Goal: Ask a question

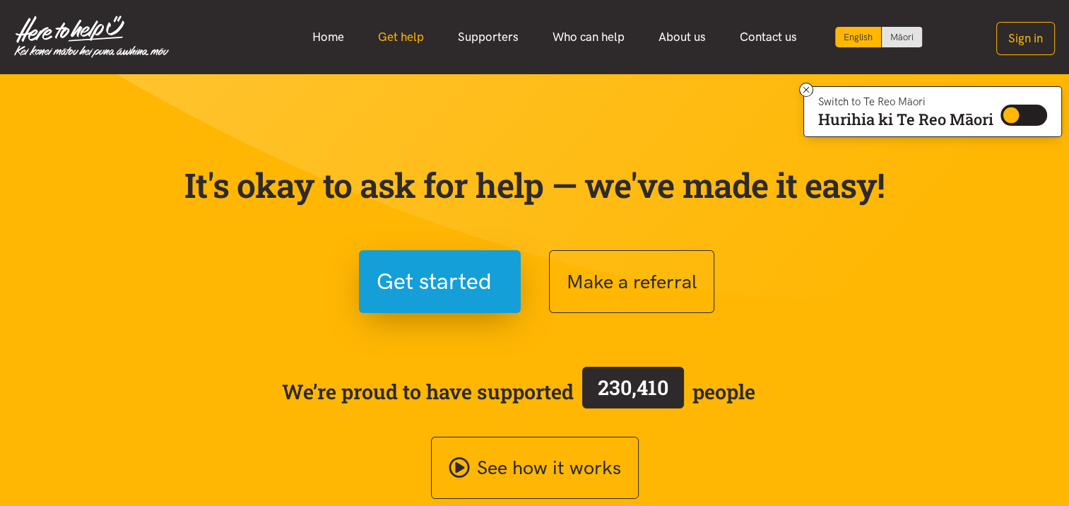
click at [411, 35] on link "Get help" at bounding box center [401, 37] width 80 height 30
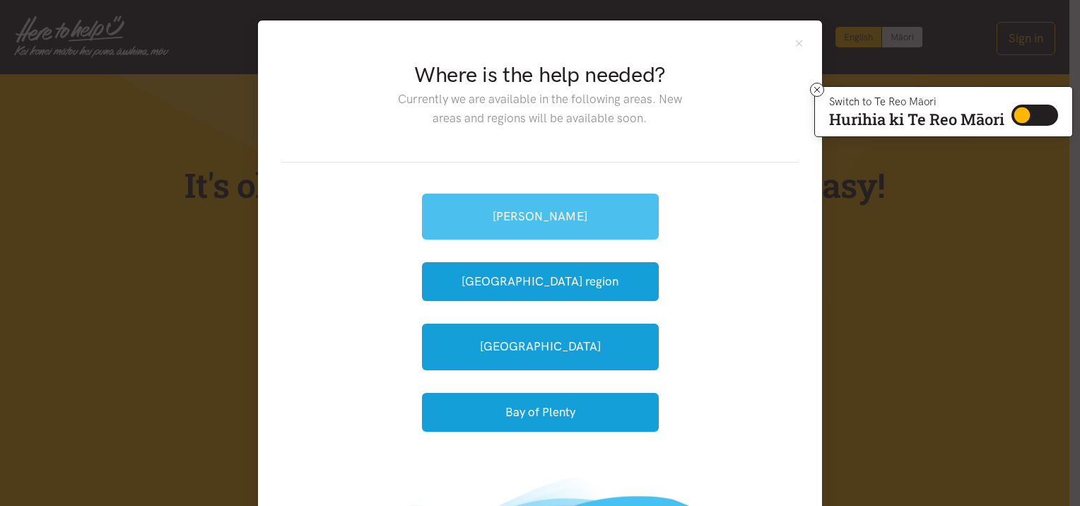
click at [541, 215] on link "Hamilton" at bounding box center [540, 217] width 237 height 46
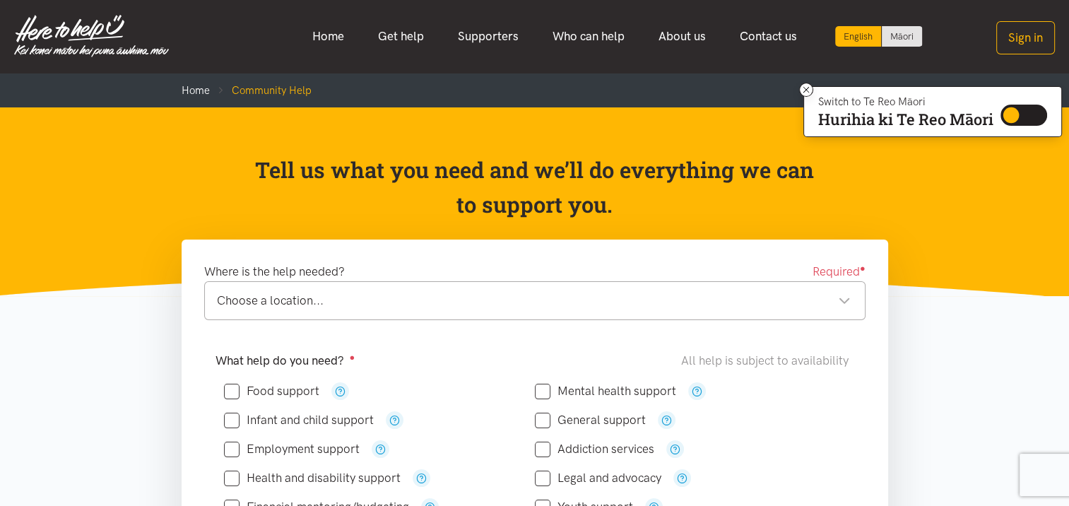
scroll to position [141, 0]
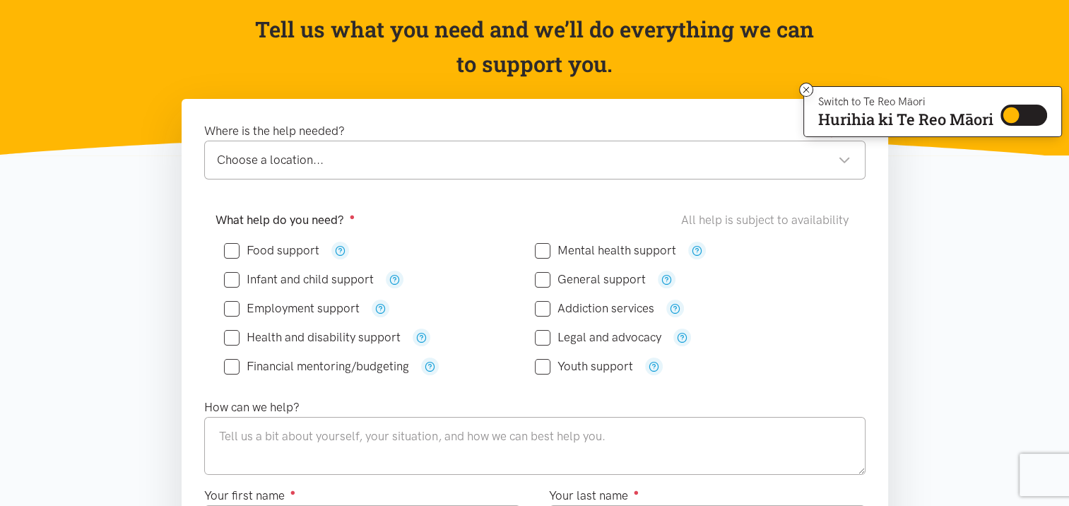
click at [855, 155] on div "Choose a location... Choose a location..." at bounding box center [534, 160] width 661 height 39
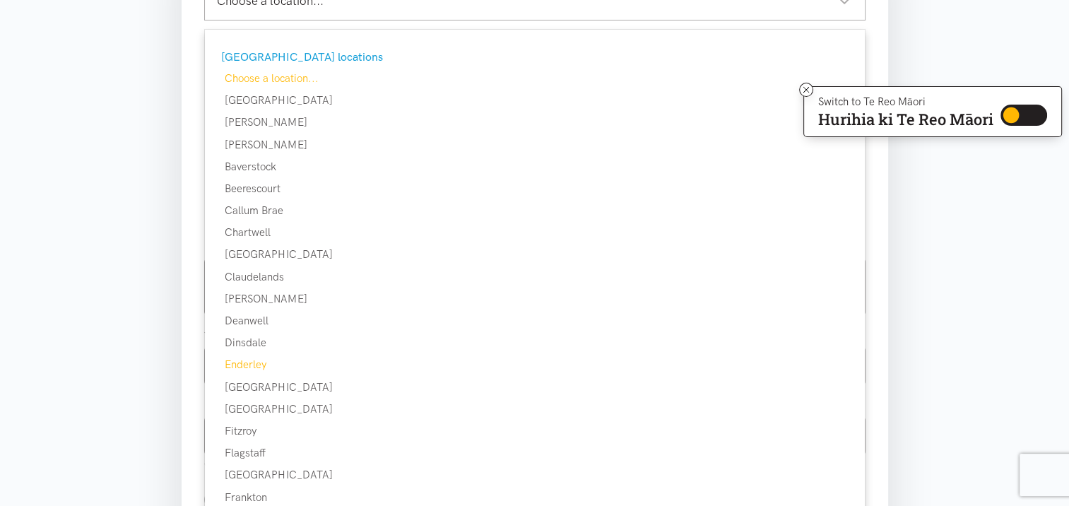
scroll to position [212, 0]
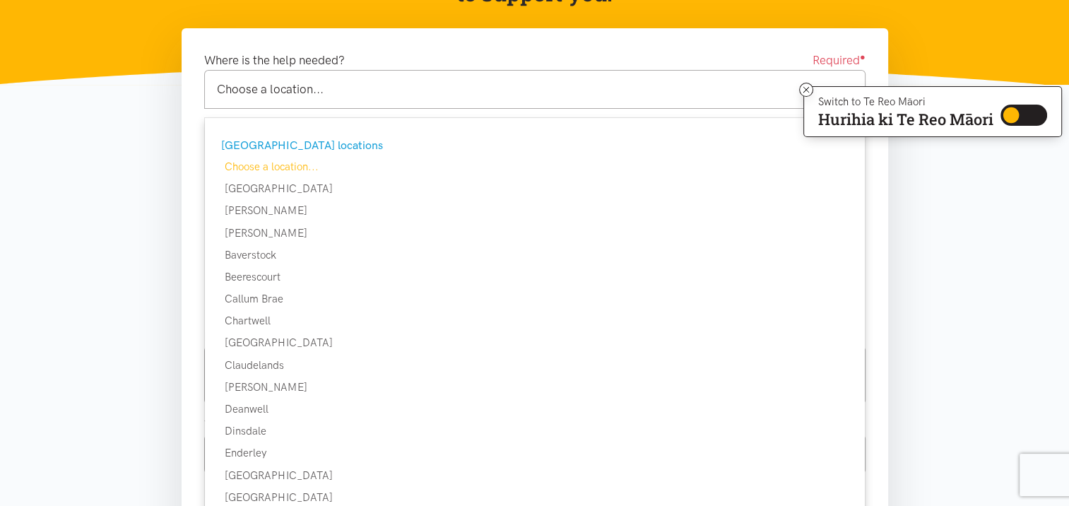
click at [290, 147] on div "[GEOGRAPHIC_DATA] locations" at bounding box center [533, 145] width 624 height 18
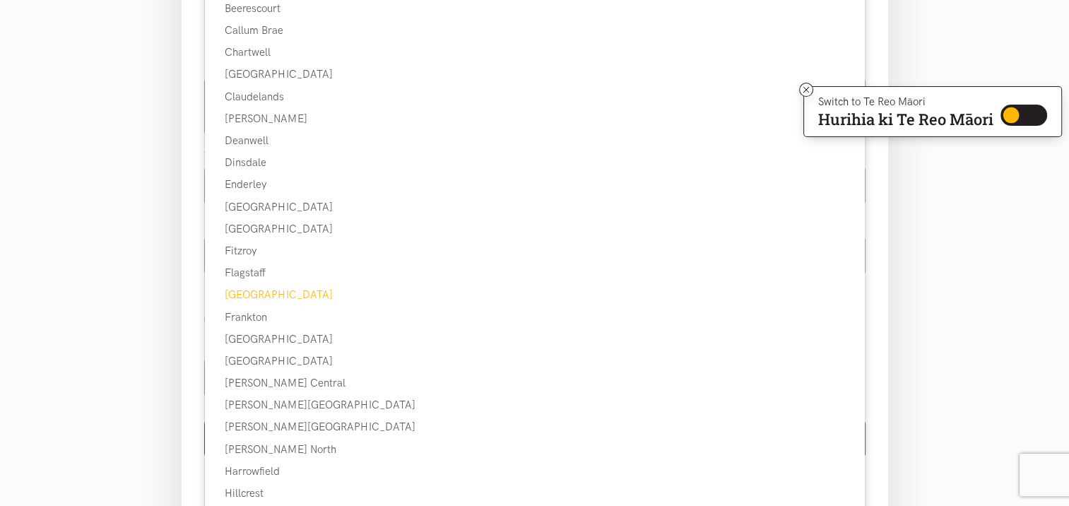
scroll to position [495, 0]
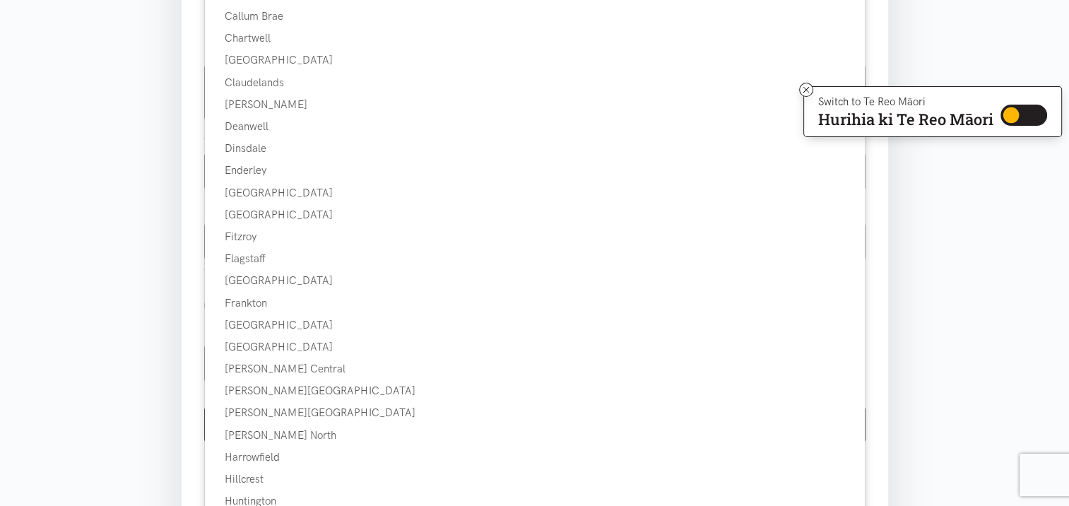
click at [141, 270] on section "Where is the help needed? Required ● Choose a location... Choose a location... …" at bounding box center [534, 201] width 1069 height 911
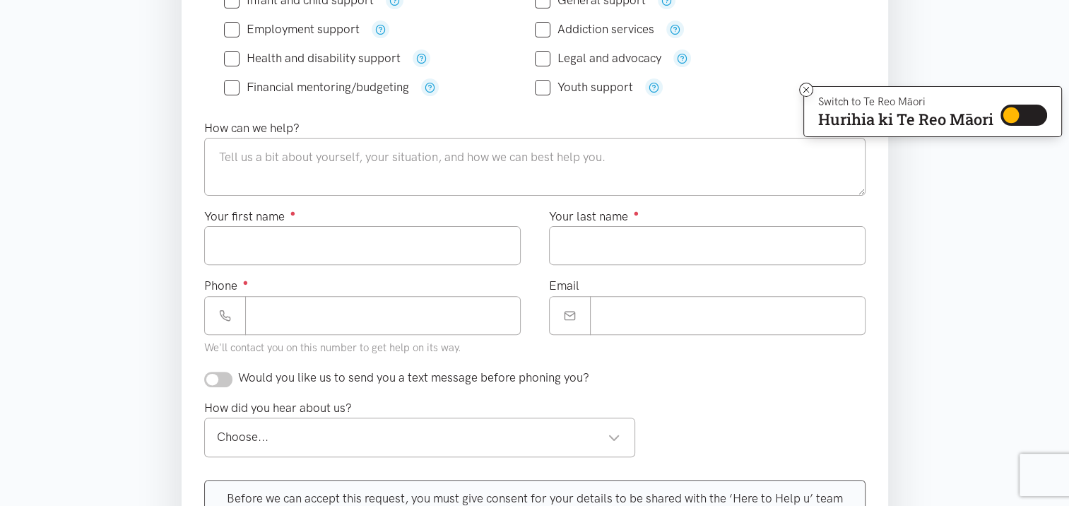
scroll to position [283, 0]
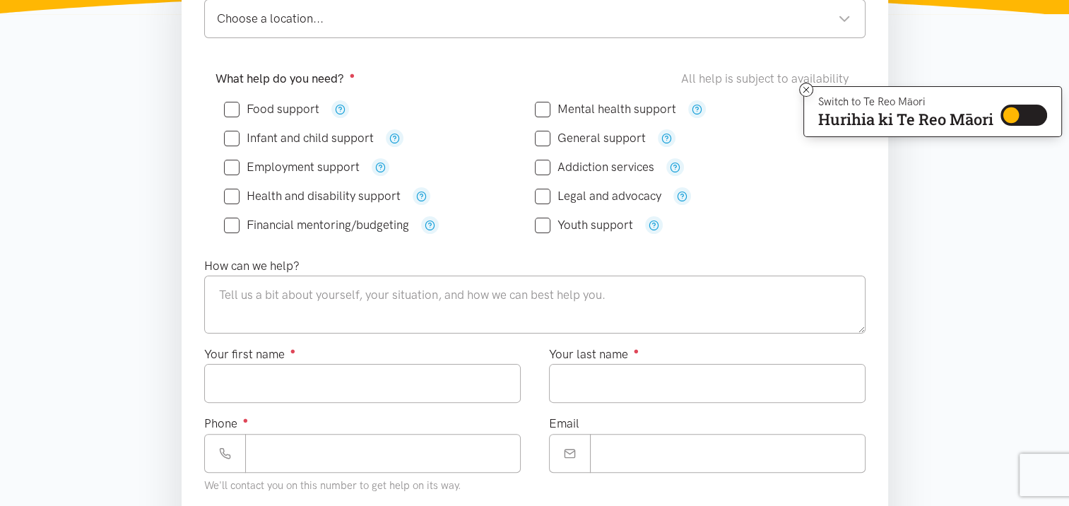
click at [232, 110] on input "Food support" at bounding box center [271, 109] width 95 height 12
checkbox input "true"
click at [543, 161] on input "Addiction services" at bounding box center [594, 167] width 119 height 12
checkbox input "true"
click at [543, 224] on input "Youth support" at bounding box center [584, 225] width 98 height 12
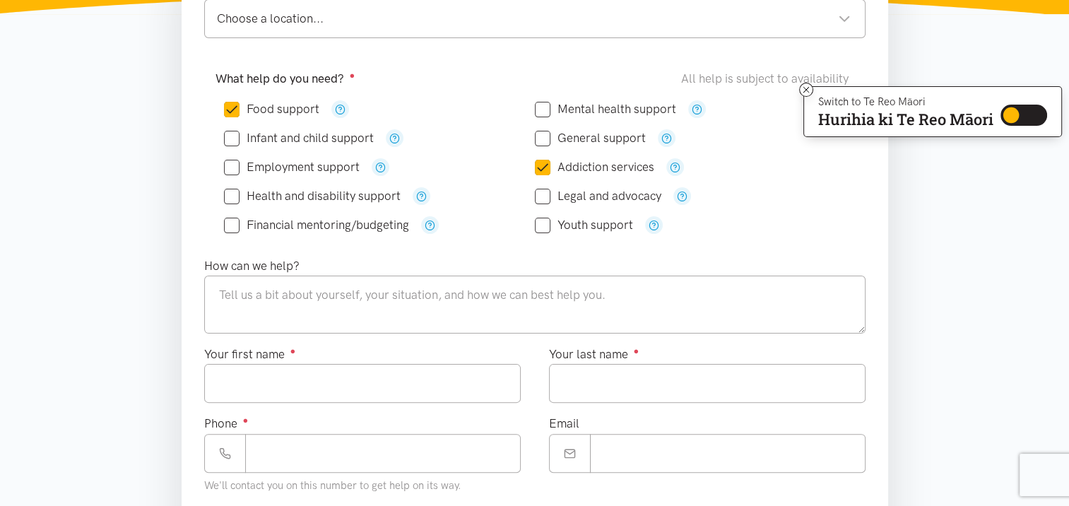
checkbox input "true"
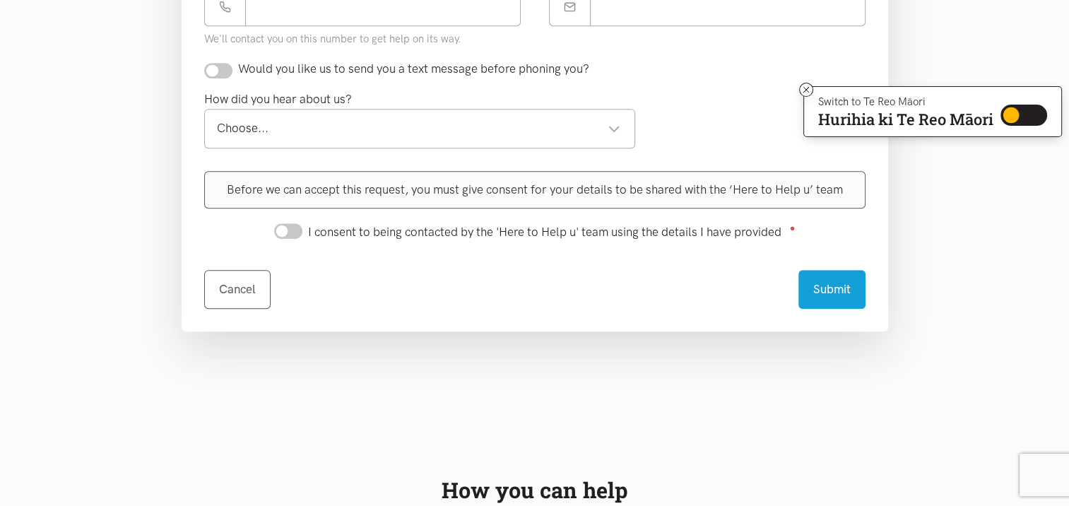
scroll to position [777, 0]
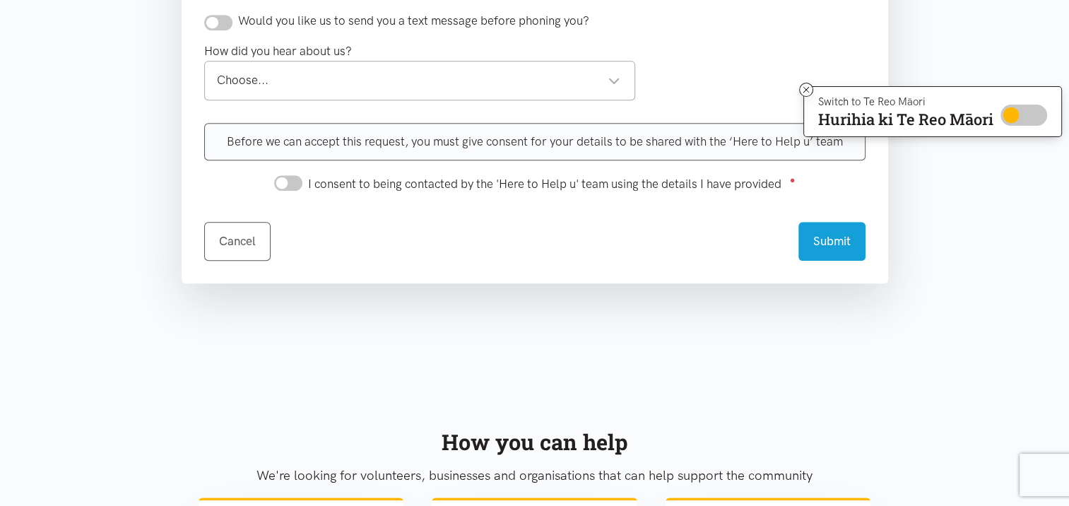
click at [1010, 116] on input "Switch to Te Reo Māori" at bounding box center [1024, 115] width 47 height 21
checkbox input "true"
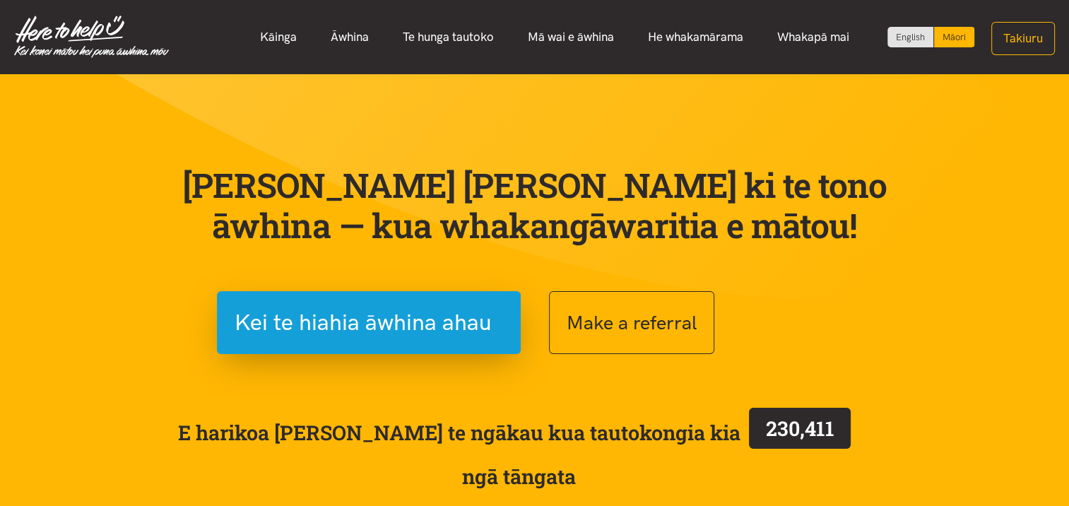
click at [916, 130] on section "[PERSON_NAME] [PERSON_NAME] ki te tono āwhina — kua whakangāwaritia e mātou! Ke…" at bounding box center [534, 357] width 1069 height 566
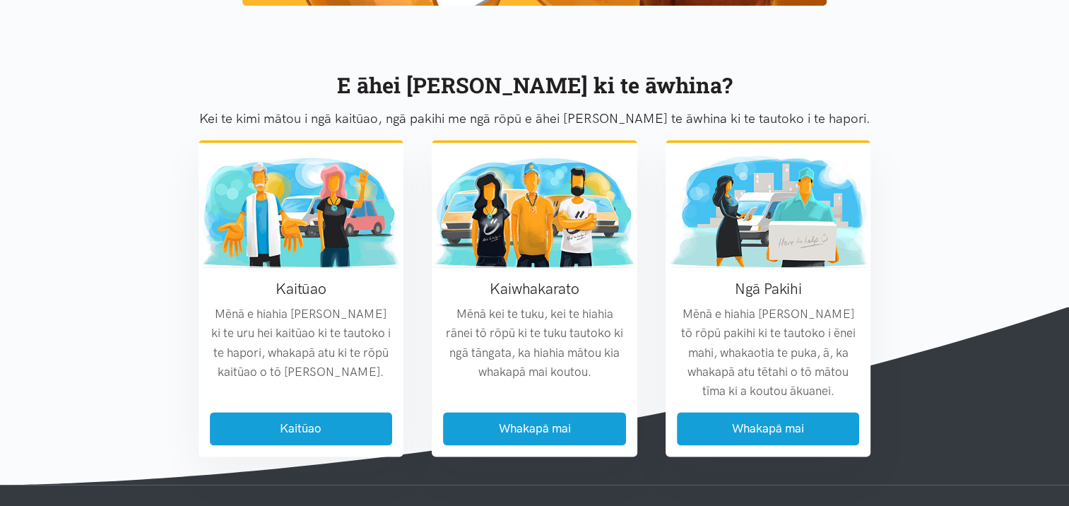
scroll to position [1826, 0]
